Goal: Find specific page/section: Find specific page/section

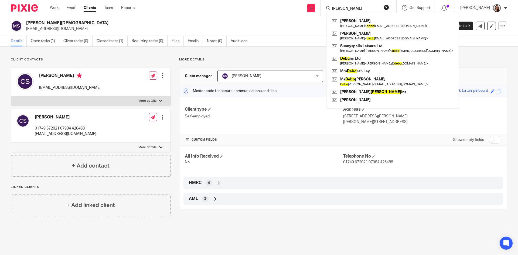
type input "debbie"
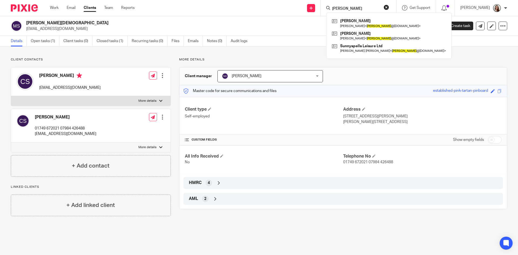
drag, startPoint x: 381, startPoint y: 8, endPoint x: 375, endPoint y: 2, distance: 8.4
click at [380, 8] on input "debbie" at bounding box center [355, 8] width 49 height 5
drag, startPoint x: 368, startPoint y: 10, endPoint x: 271, endPoint y: 6, distance: 97.9
click at [292, 10] on div "Send new email Create task Add client debbie Mr Robert N Cowie Robert Cowie < d…" at bounding box center [330, 8] width 375 height 16
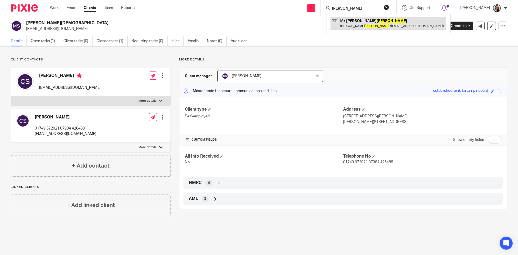
type input "dillon"
click at [371, 23] on link at bounding box center [388, 23] width 116 height 12
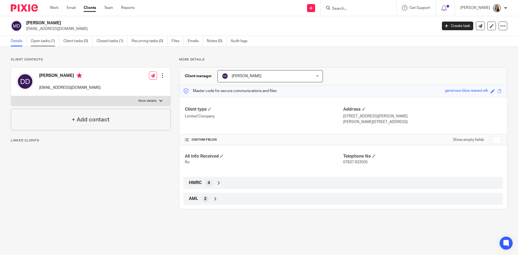
click at [46, 40] on link "Open tasks (1)" at bounding box center [45, 41] width 29 height 11
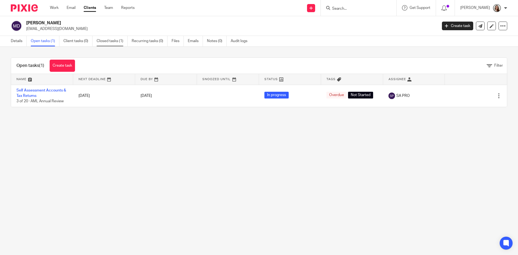
click at [122, 44] on link "Closed tasks (1)" at bounding box center [112, 41] width 31 height 11
